Goal: Transaction & Acquisition: Purchase product/service

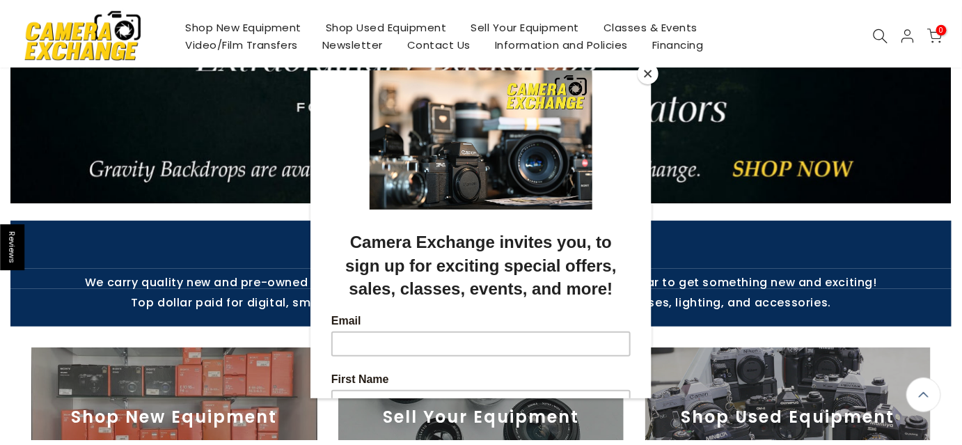
scroll to position [209, 0]
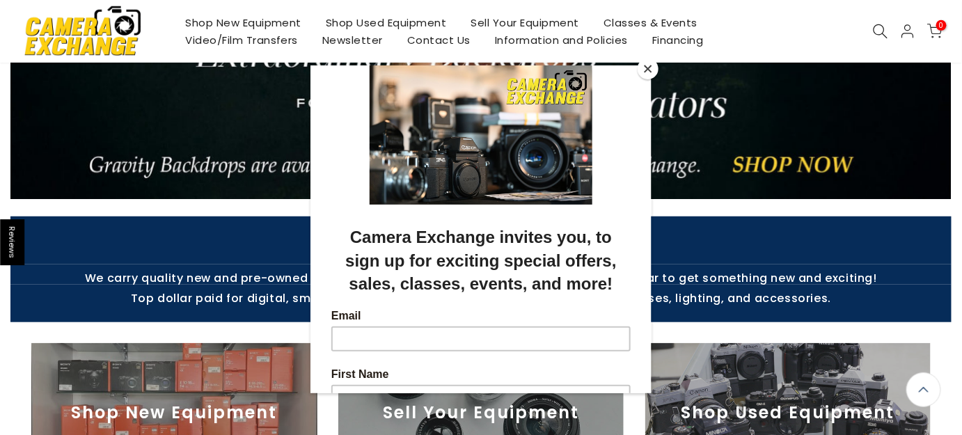
drag, startPoint x: 964, startPoint y: 24, endPoint x: 962, endPoint y: 66, distance: 42.5
click at [962, 66] on html "Reviews Skip to content Camera Exchange Free Shipping for most orders over $100…" at bounding box center [481, 8] width 962 height 435
click at [653, 72] on button "Close" at bounding box center [648, 68] width 21 height 21
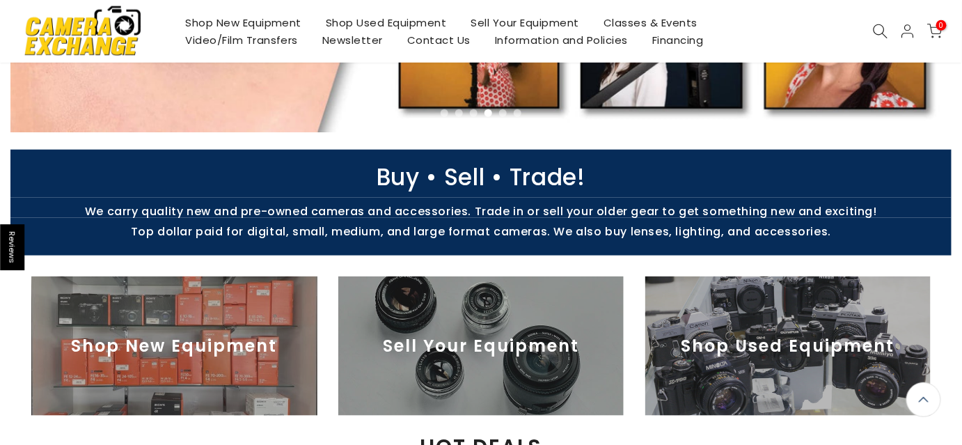
scroll to position [382, 0]
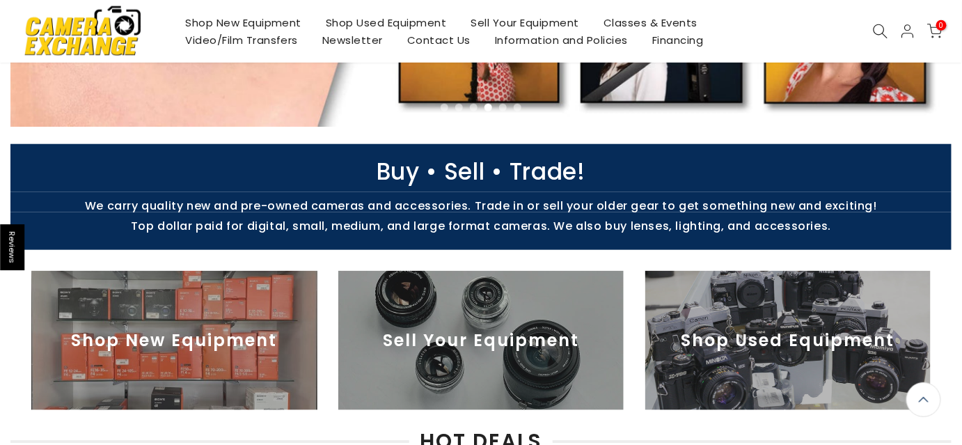
click at [776, 337] on img at bounding box center [788, 340] width 286 height 139
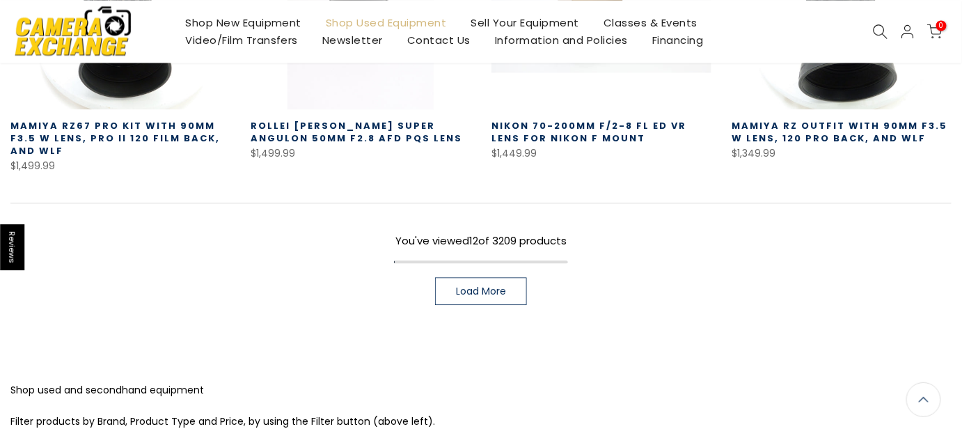
scroll to position [1107, 0]
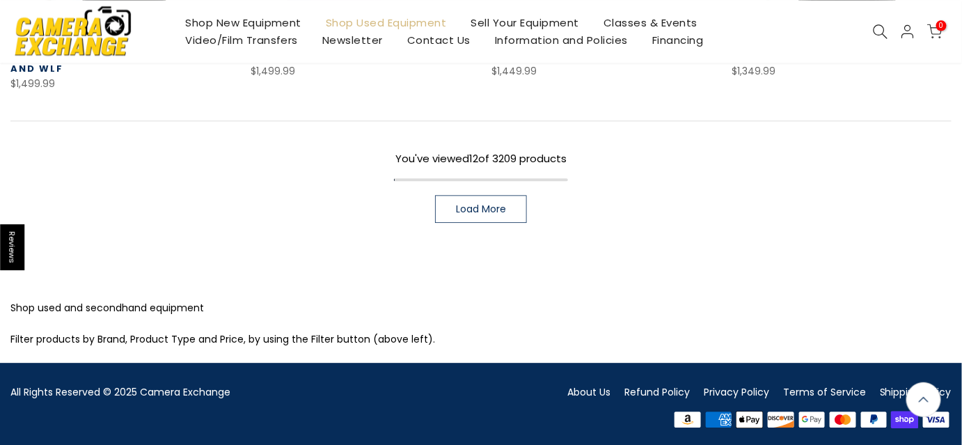
click at [492, 204] on span "Load More" at bounding box center [481, 209] width 50 height 10
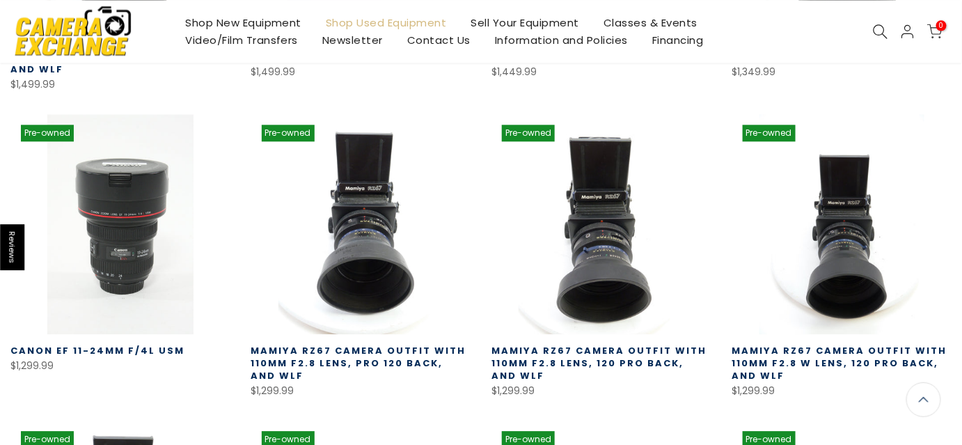
scroll to position [1107, 0]
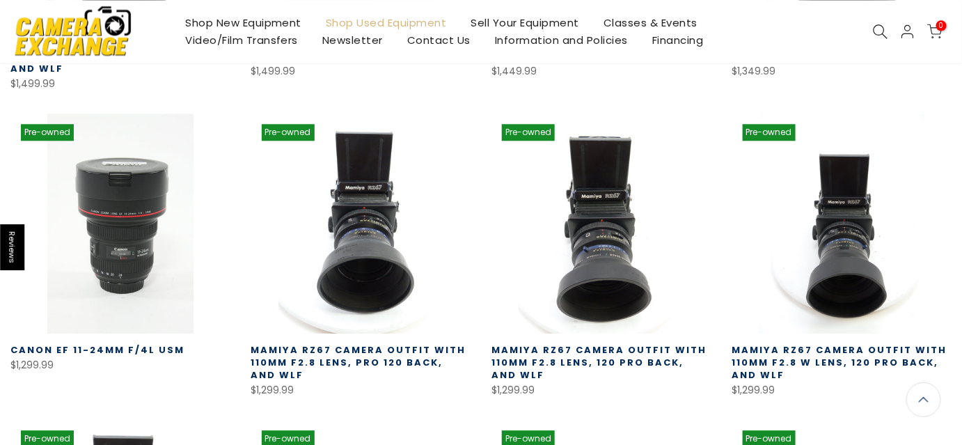
drag, startPoint x: 959, startPoint y: 222, endPoint x: 964, endPoint y: 169, distance: 53.1
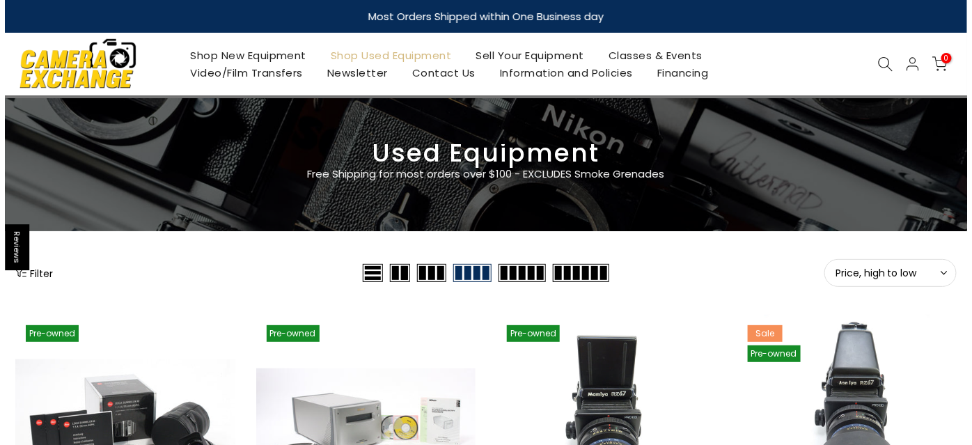
scroll to position [187, 0]
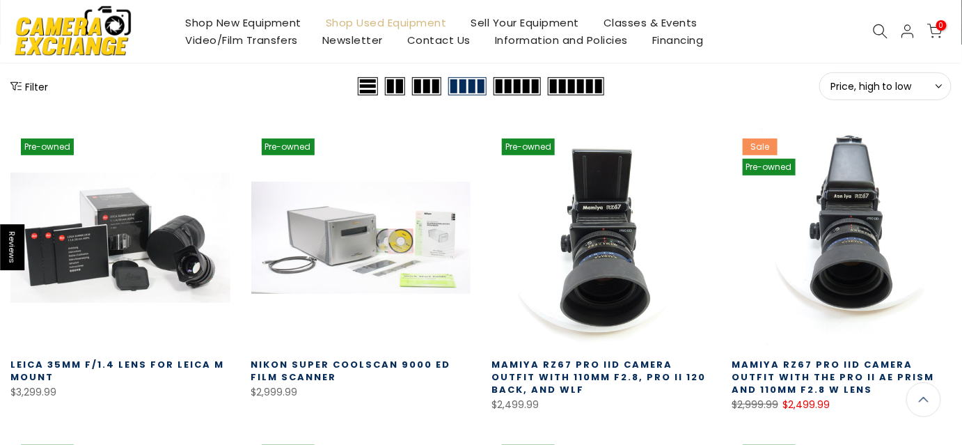
click at [22, 88] on button "Filter" at bounding box center [29, 86] width 38 height 14
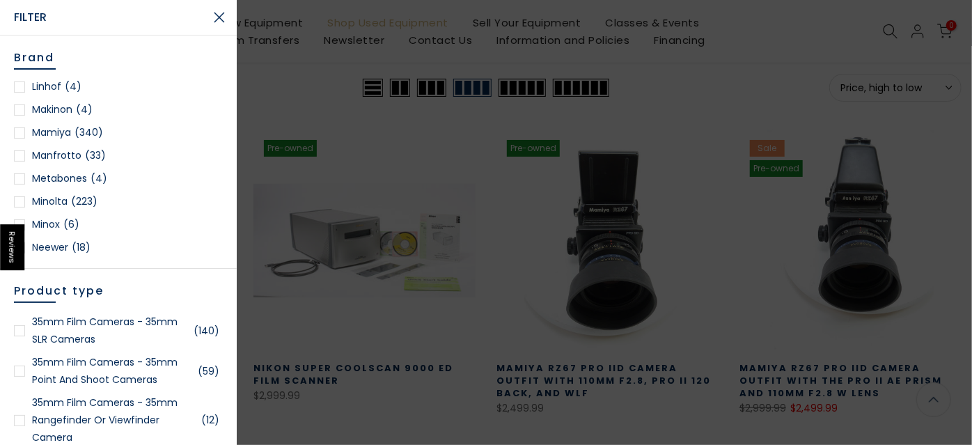
scroll to position [1202, 0]
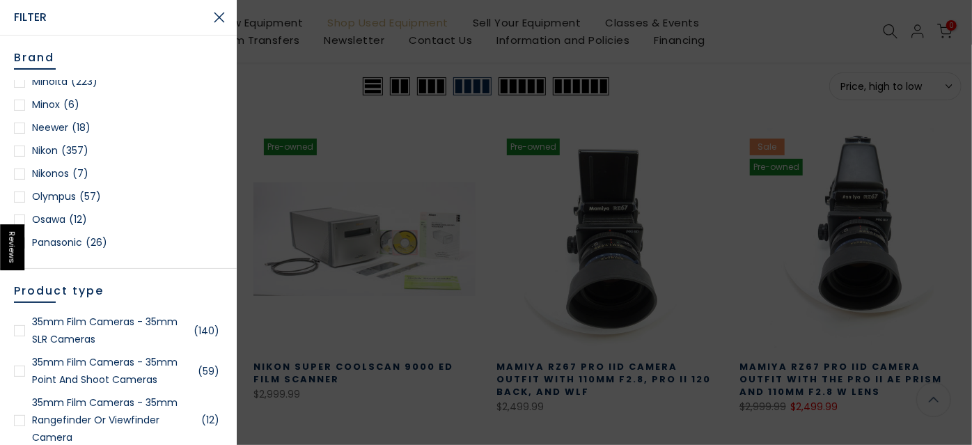
click at [49, 150] on link "Nikon (357)" at bounding box center [118, 150] width 209 height 17
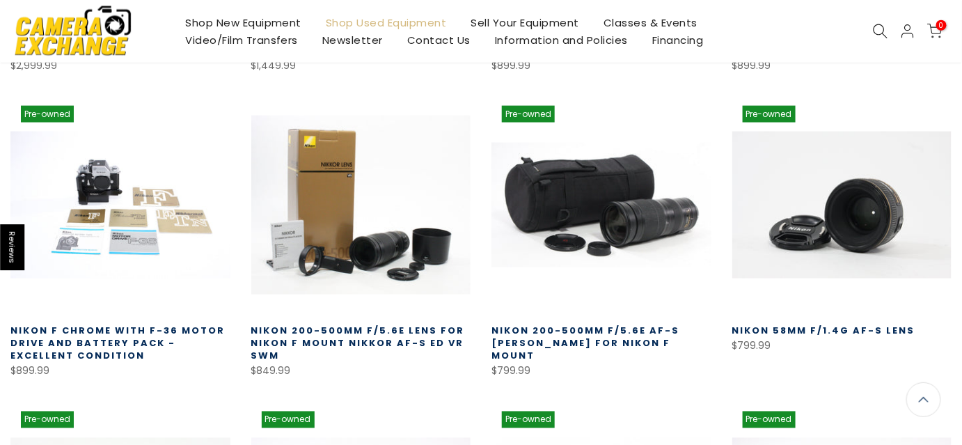
scroll to position [589, 0]
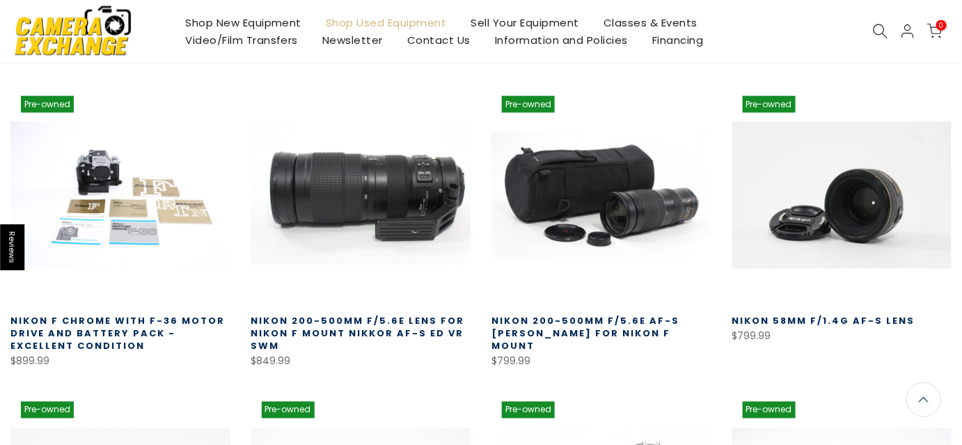
click at [367, 228] on link at bounding box center [361, 196] width 220 height 220
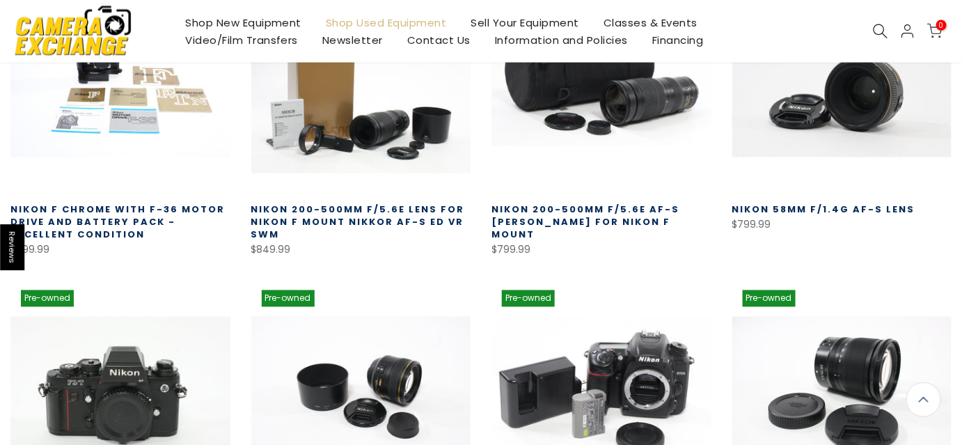
scroll to position [703, 0]
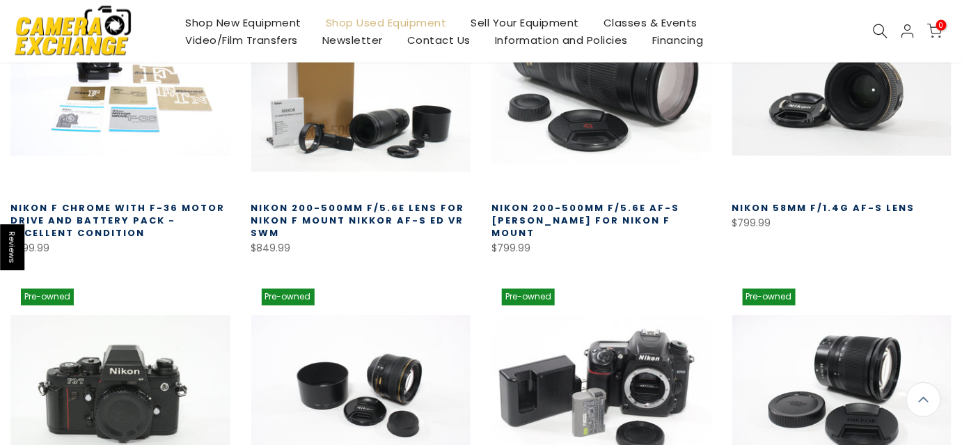
click at [660, 109] on link at bounding box center [602, 83] width 220 height 220
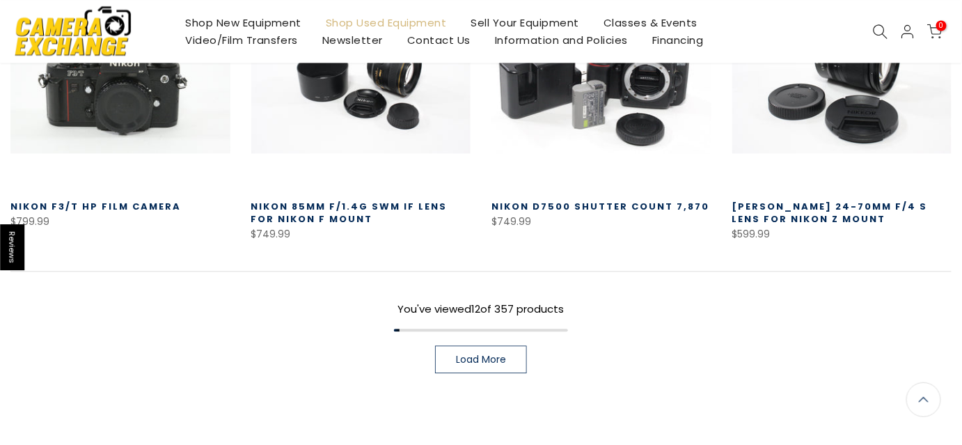
scroll to position [1024, 0]
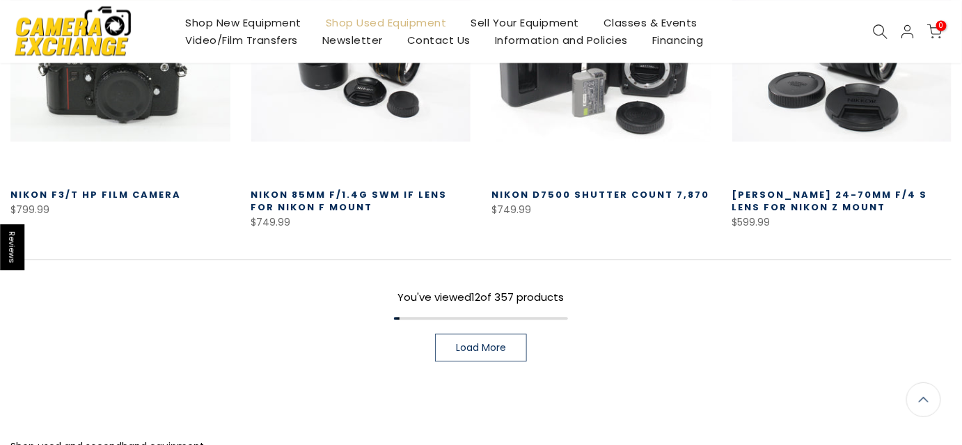
click at [497, 334] on link "Load More" at bounding box center [481, 348] width 92 height 28
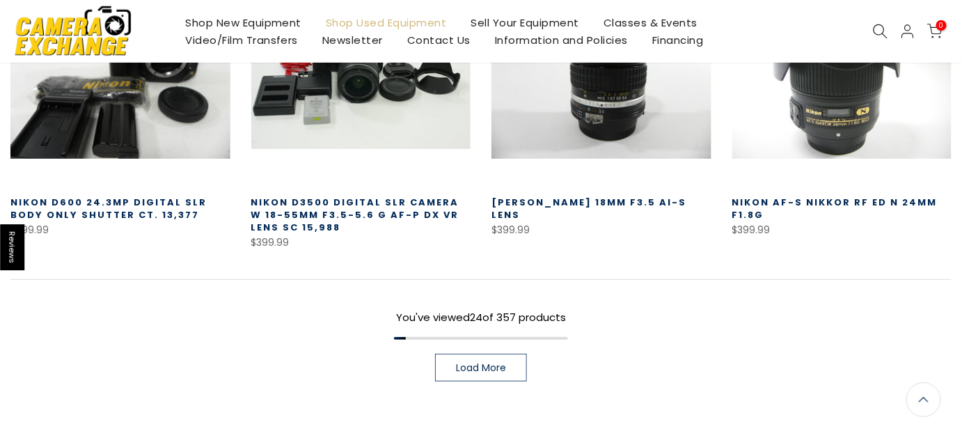
scroll to position [1910, 0]
click at [451, 366] on link "Load More" at bounding box center [481, 367] width 92 height 28
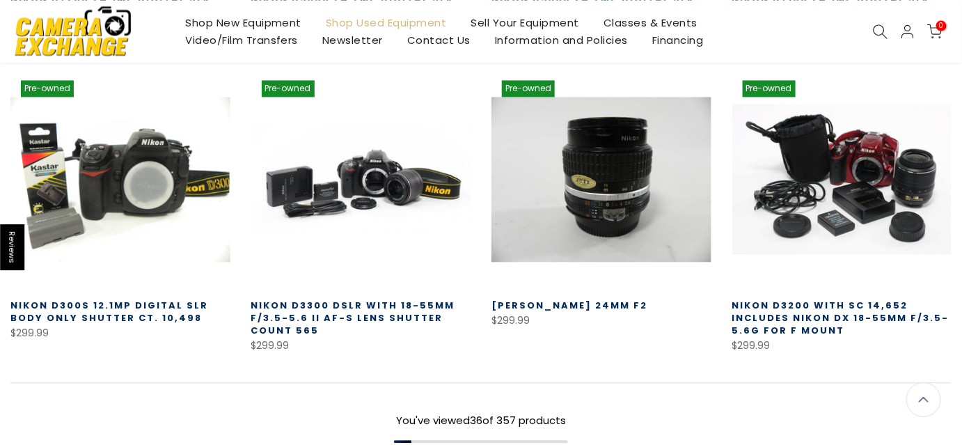
scroll to position [2938, 0]
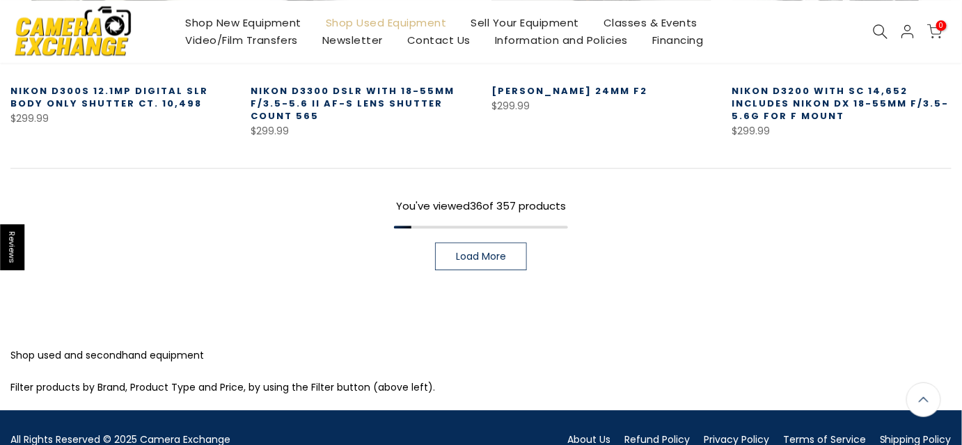
click at [510, 256] on link "Load More" at bounding box center [481, 256] width 92 height 28
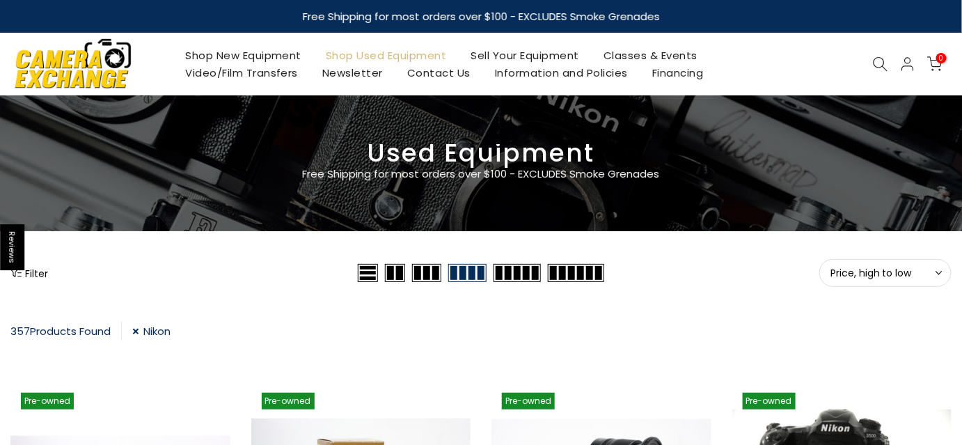
click at [40, 272] on button "Filter" at bounding box center [29, 273] width 38 height 14
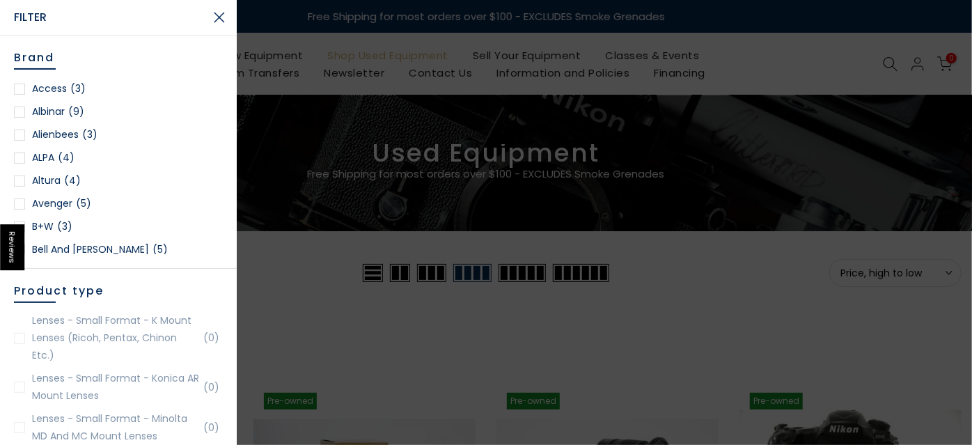
scroll to position [1225, 0]
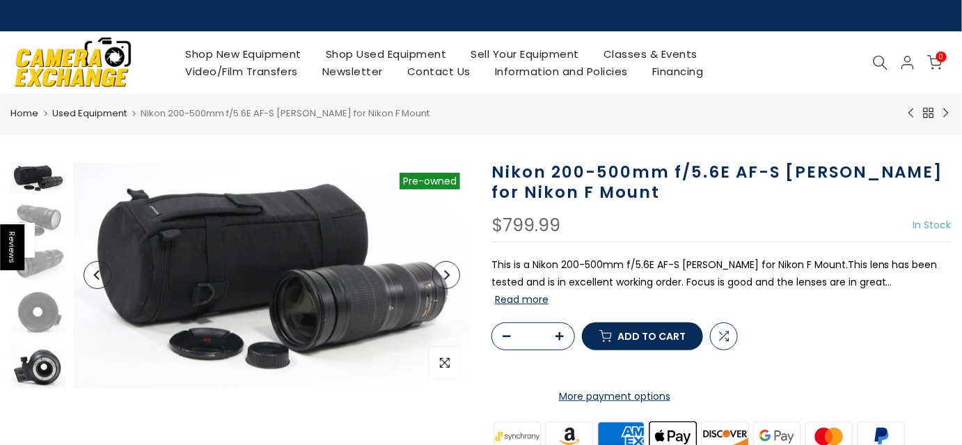
click at [42, 370] on img at bounding box center [38, 367] width 56 height 45
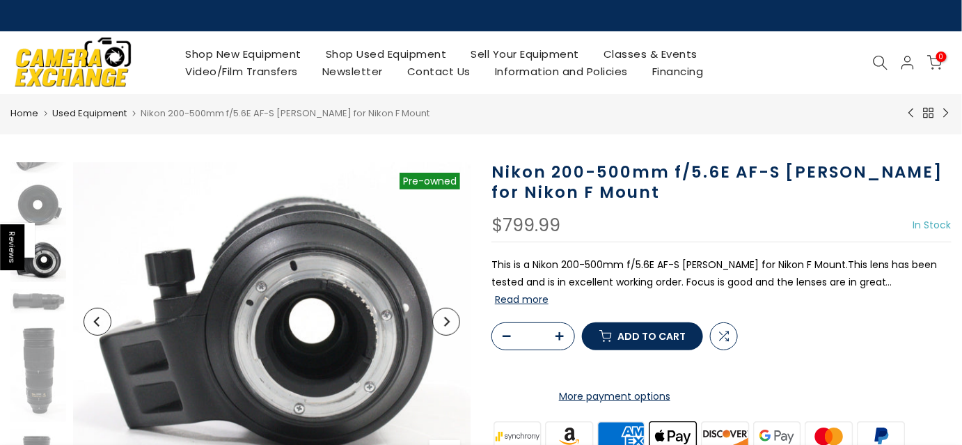
scroll to position [113, 0]
